Goal: Communication & Community: Connect with others

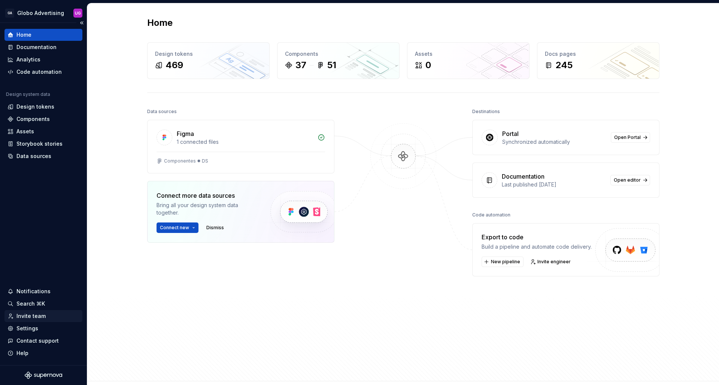
click at [32, 313] on div "Invite team" at bounding box center [30, 315] width 29 height 7
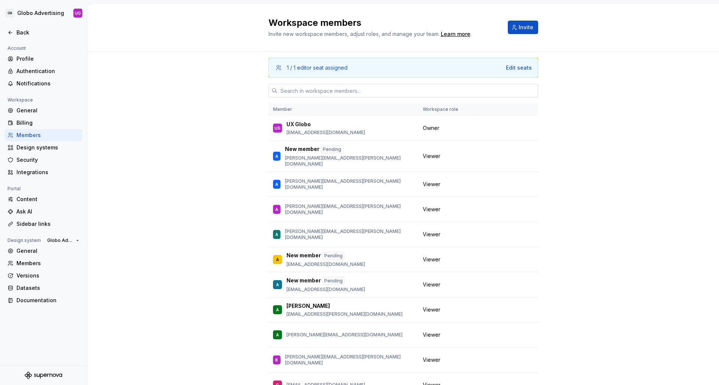
click at [382, 89] on input "text" at bounding box center [408, 90] width 261 height 13
click at [526, 25] on span "Invite" at bounding box center [526, 27] width 15 height 7
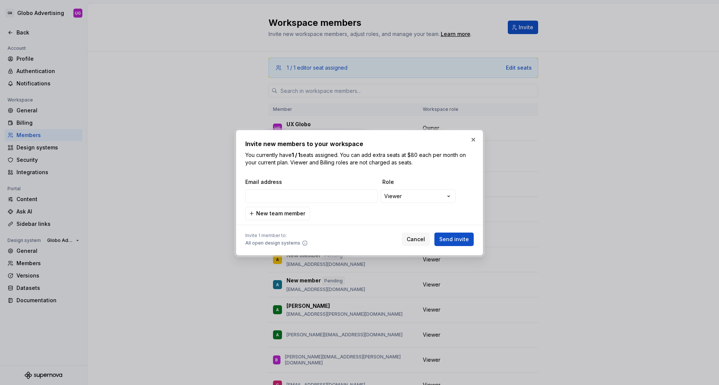
type input "[PERSON_NAME][EMAIL_ADDRESS][DOMAIN_NAME]"
click at [297, 211] on span "New team member" at bounding box center [280, 213] width 49 height 7
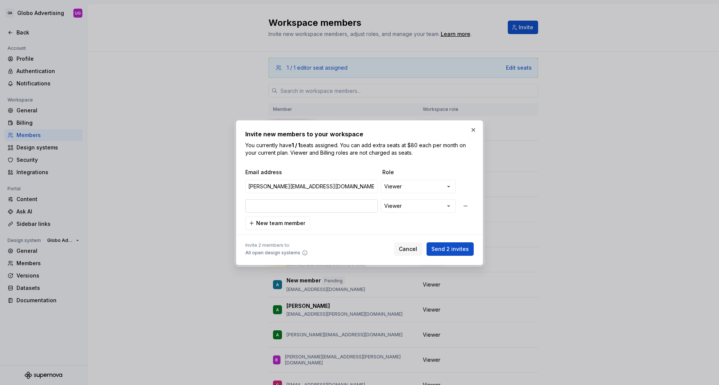
click at [270, 210] on input "email" at bounding box center [311, 205] width 133 height 13
type input "[EMAIL_ADDRESS][DOMAIN_NAME]"
click at [353, 170] on span "Email address" at bounding box center [312, 172] width 134 height 7
click at [445, 249] on span "Send 2 invites" at bounding box center [450, 248] width 37 height 7
